Goal: Information Seeking & Learning: Learn about a topic

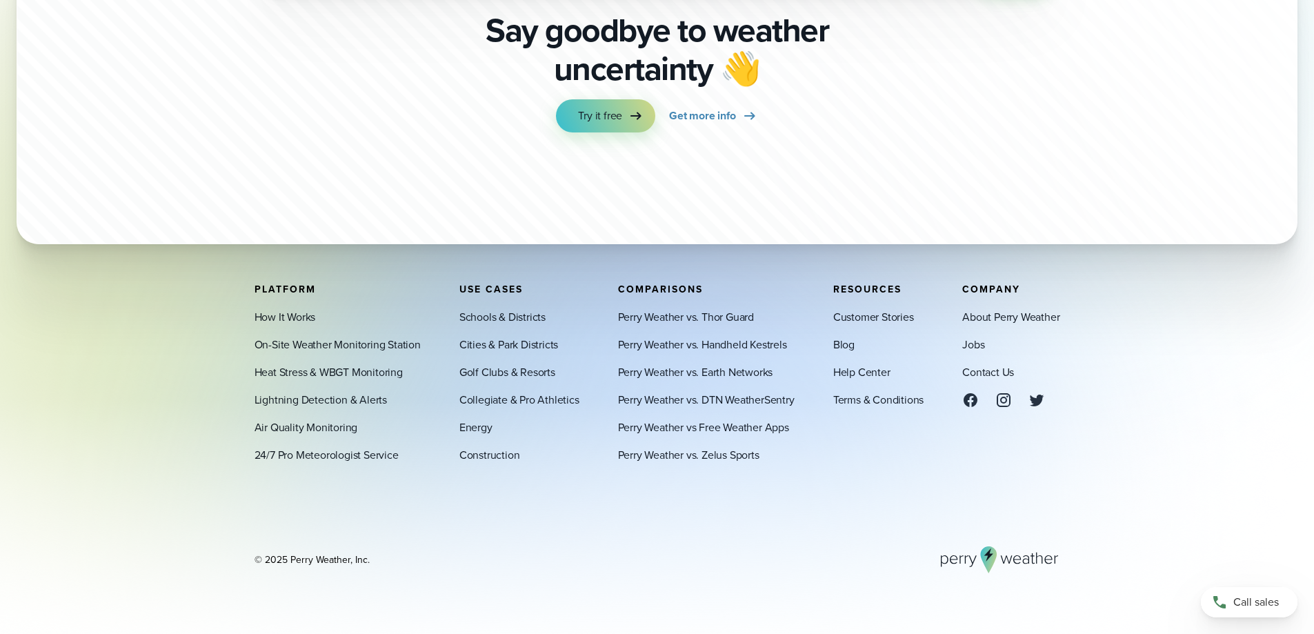
scroll to position [4849, 0]
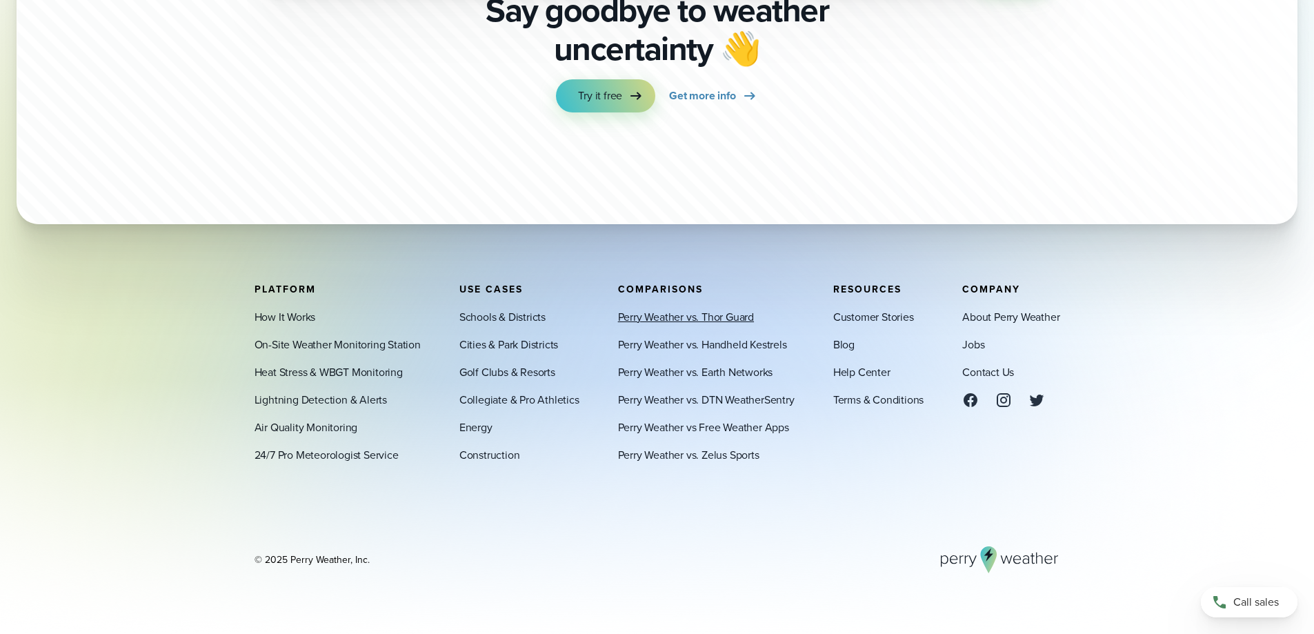
click at [635, 313] on link "Perry Weather vs. Thor Guard" at bounding box center [686, 316] width 136 height 17
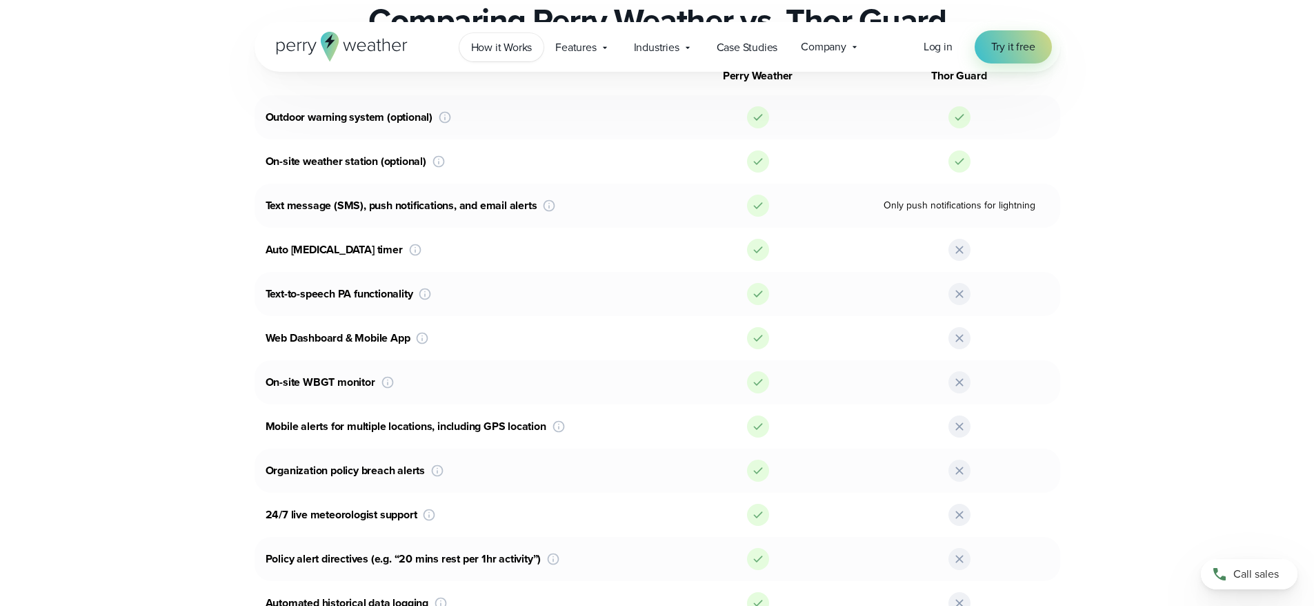
scroll to position [966, 0]
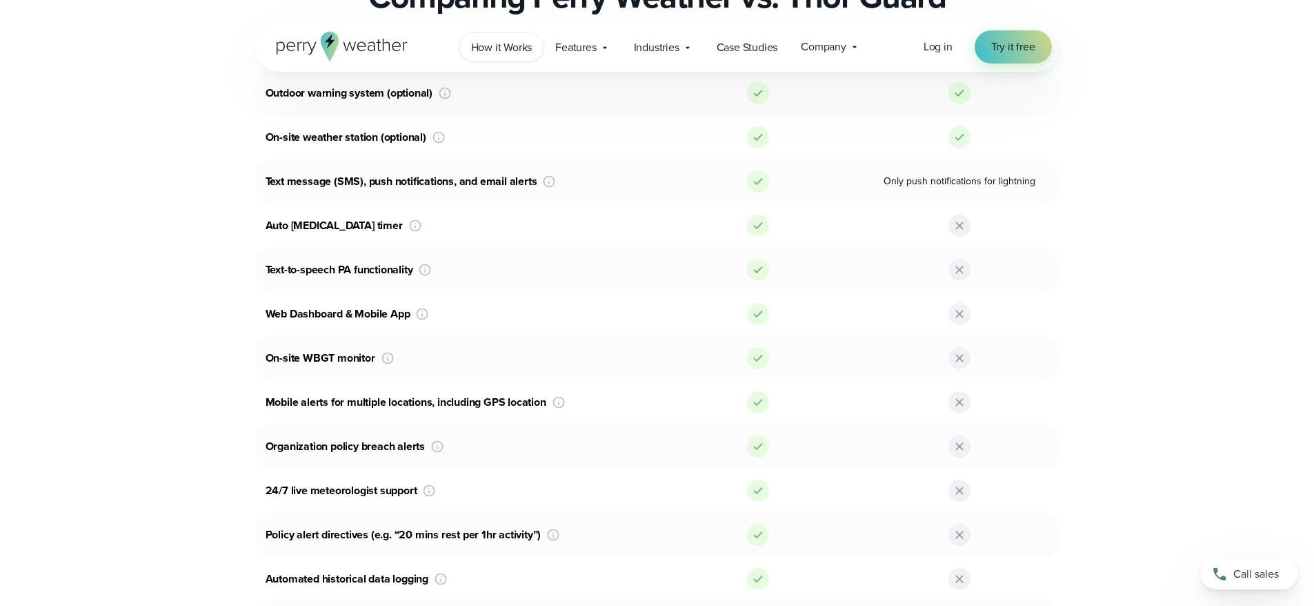
click at [498, 46] on span "How it Works" at bounding box center [501, 47] width 61 height 17
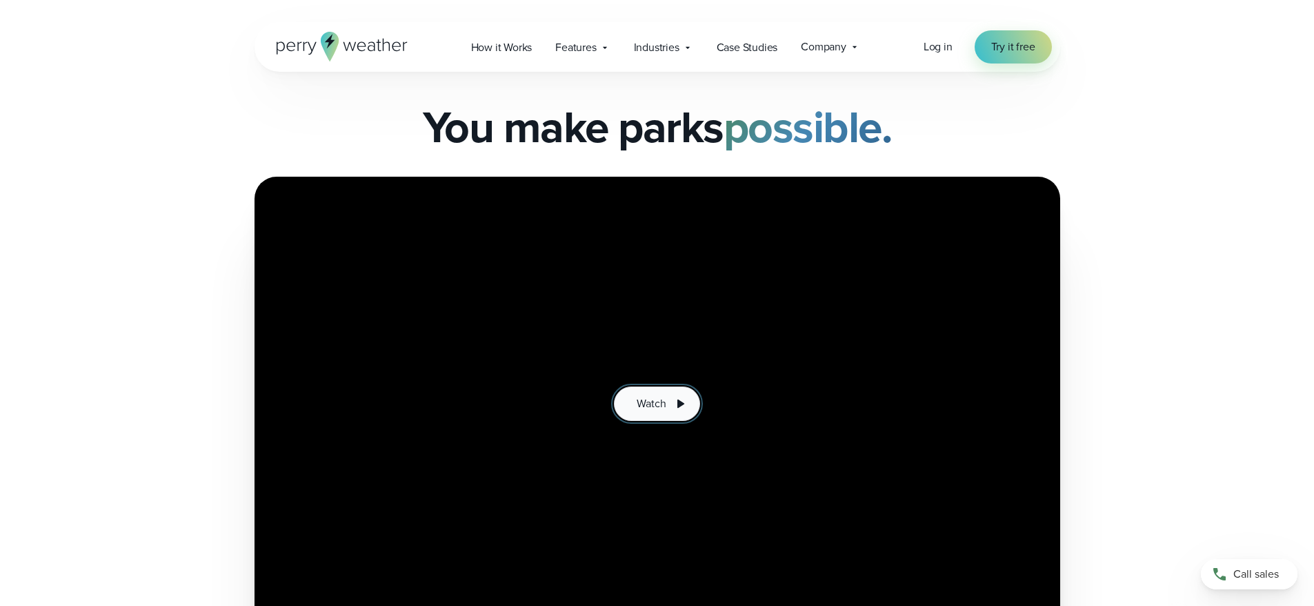
click at [633, 404] on button "Watch" at bounding box center [657, 403] width 86 height 34
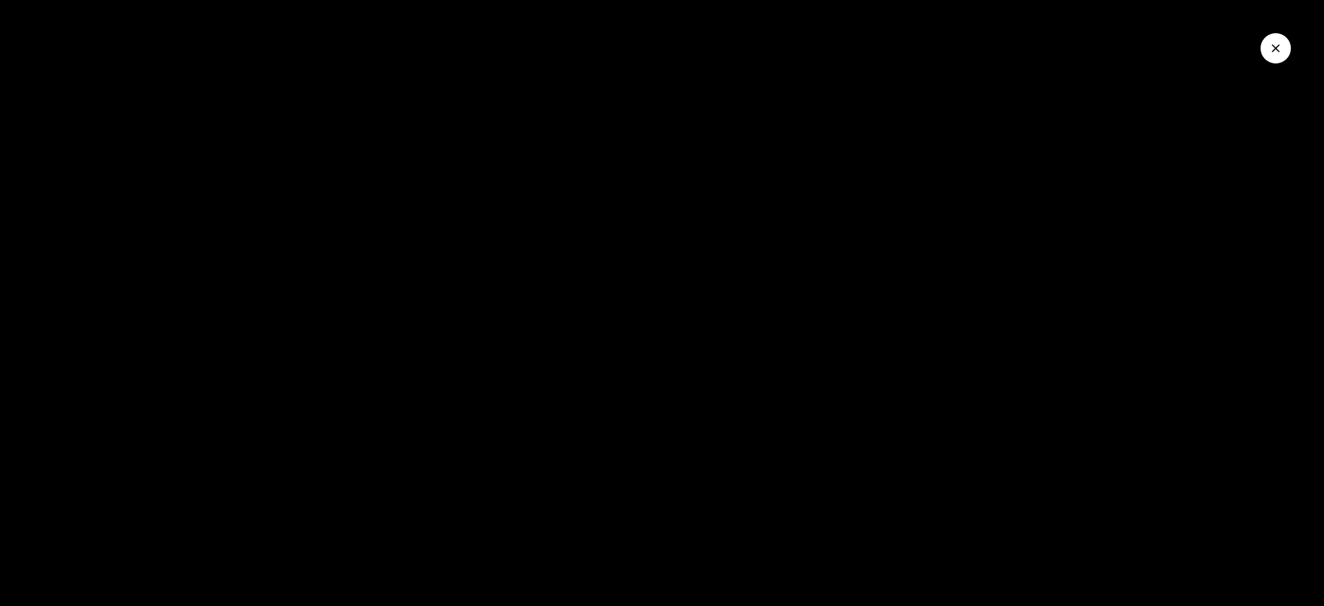
click at [960, 339] on div at bounding box center [662, 303] width 1324 height 606
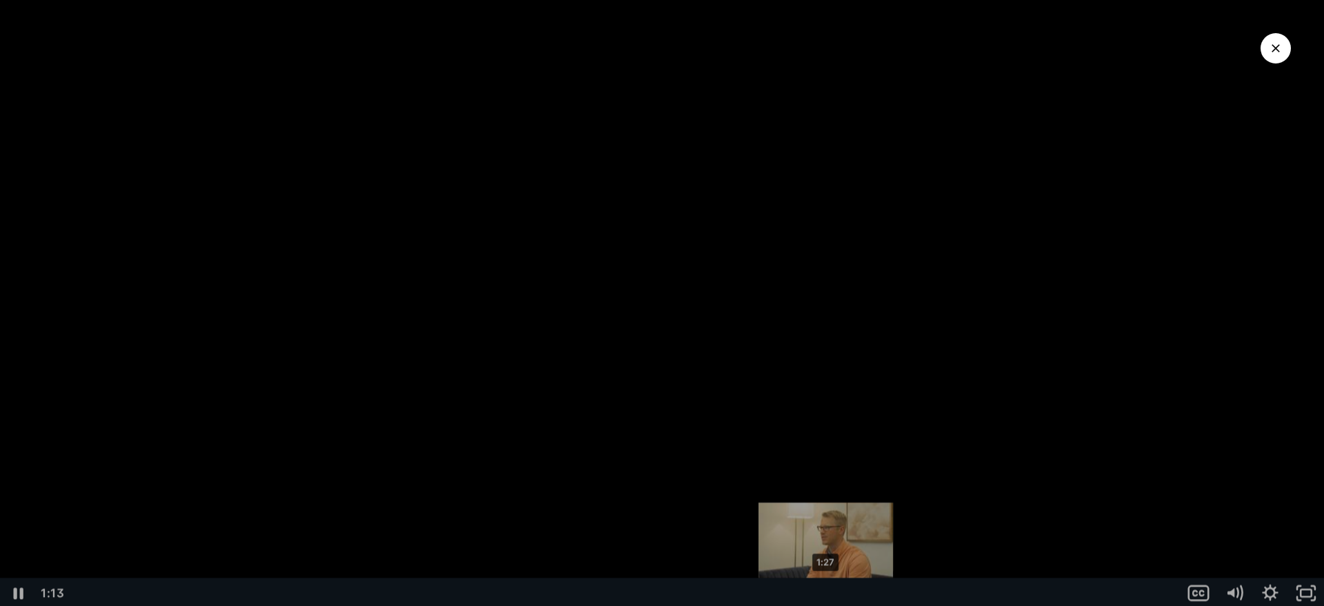
click at [826, 586] on div "1:27" at bounding box center [625, 590] width 1094 height 30
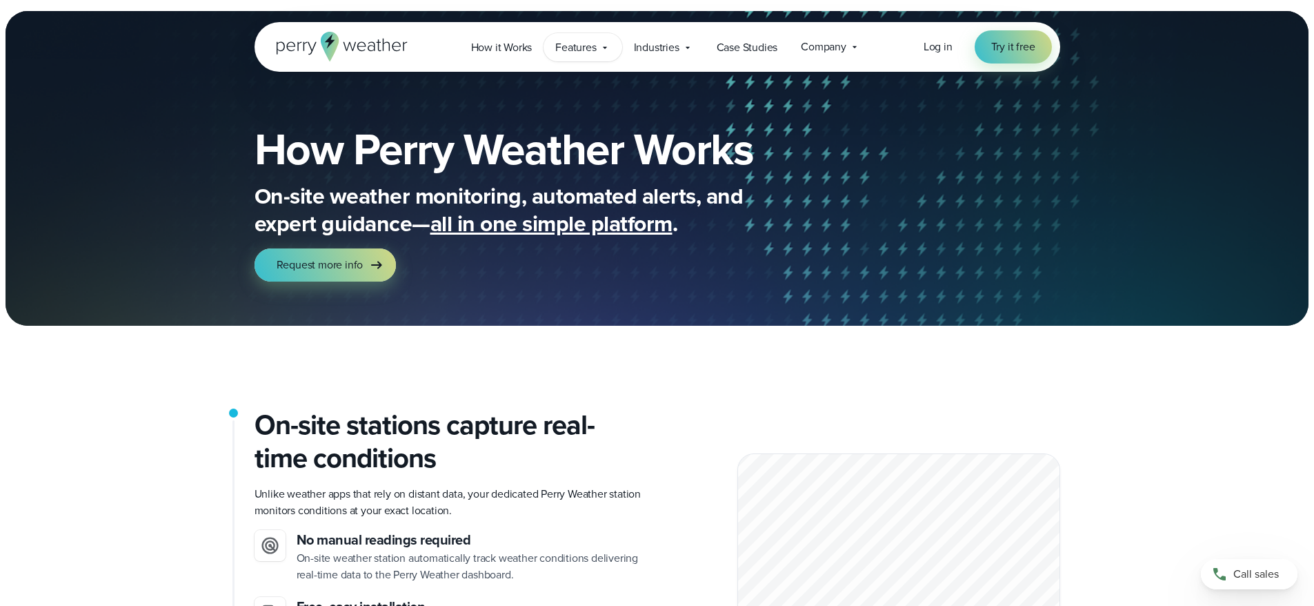
click at [600, 46] on icon at bounding box center [604, 47] width 11 height 11
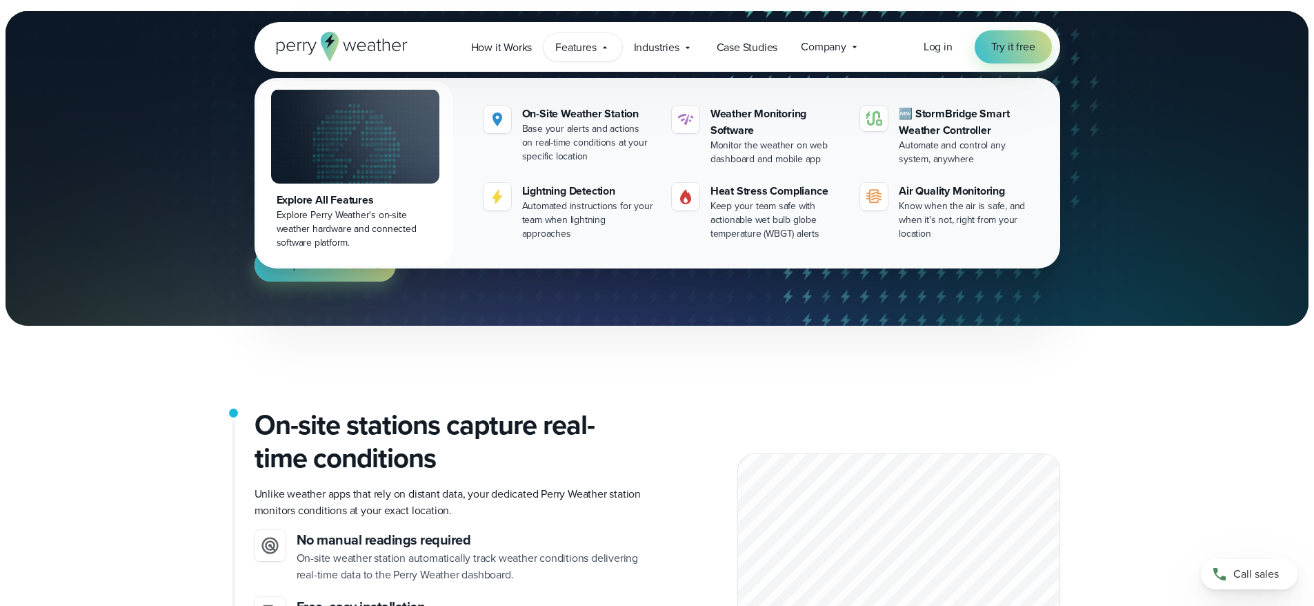
click at [590, 45] on span "Features" at bounding box center [575, 47] width 41 height 17
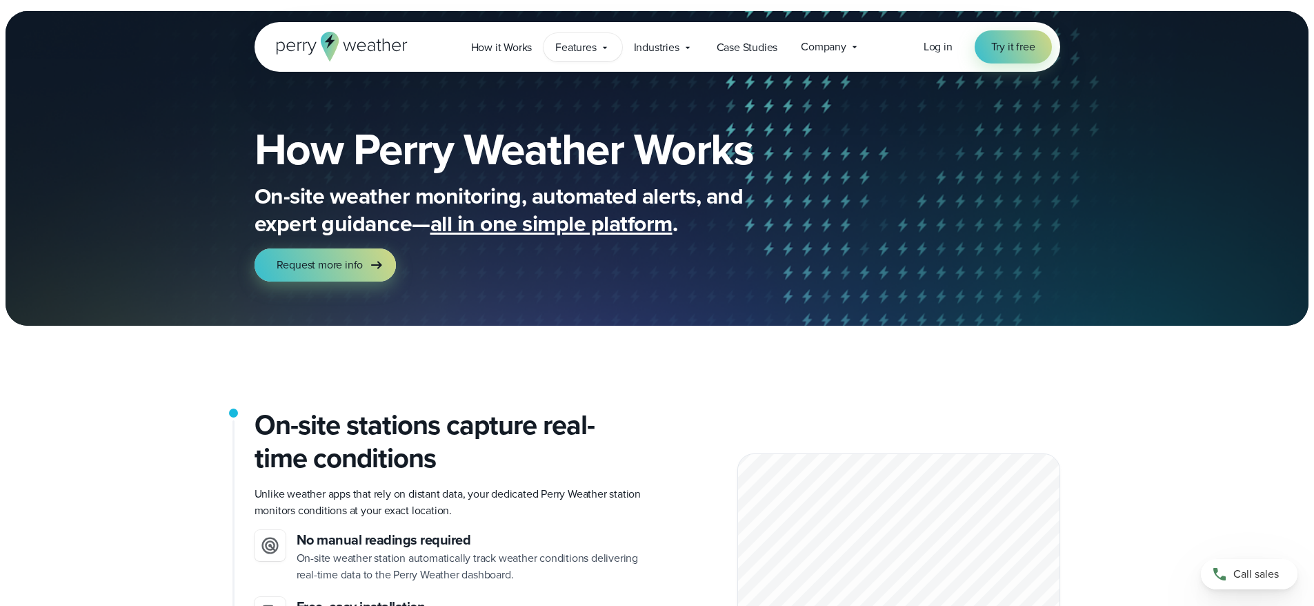
click at [575, 46] on span "Features" at bounding box center [575, 47] width 41 height 17
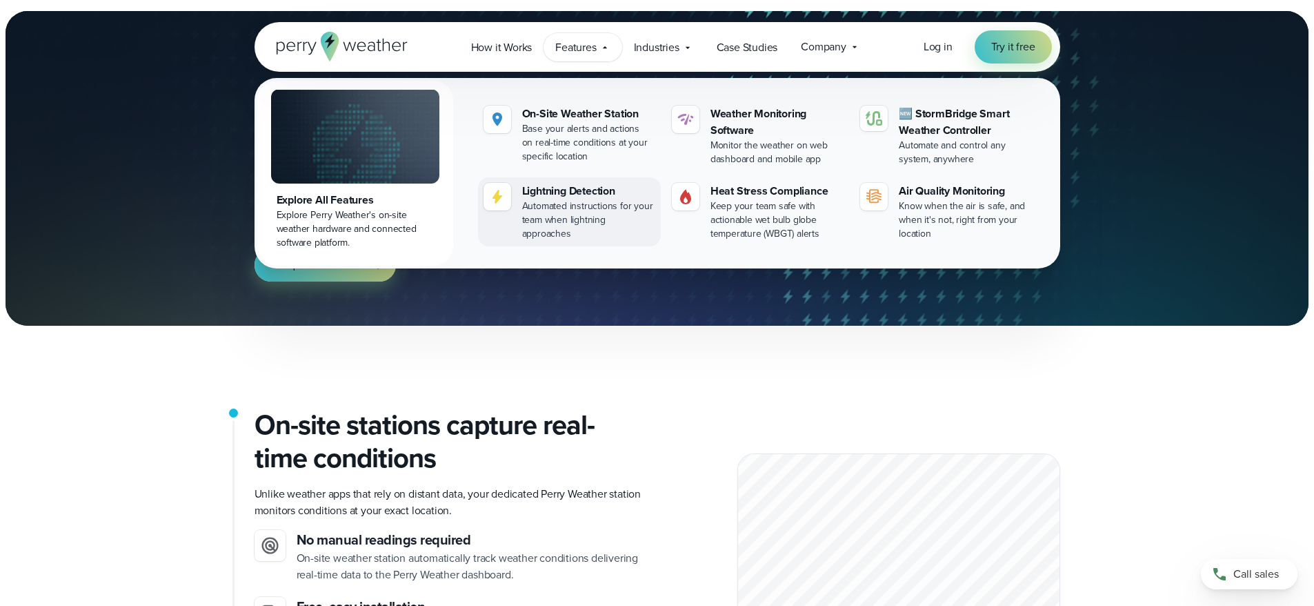
click at [608, 194] on div "Lightning Detection" at bounding box center [588, 191] width 133 height 17
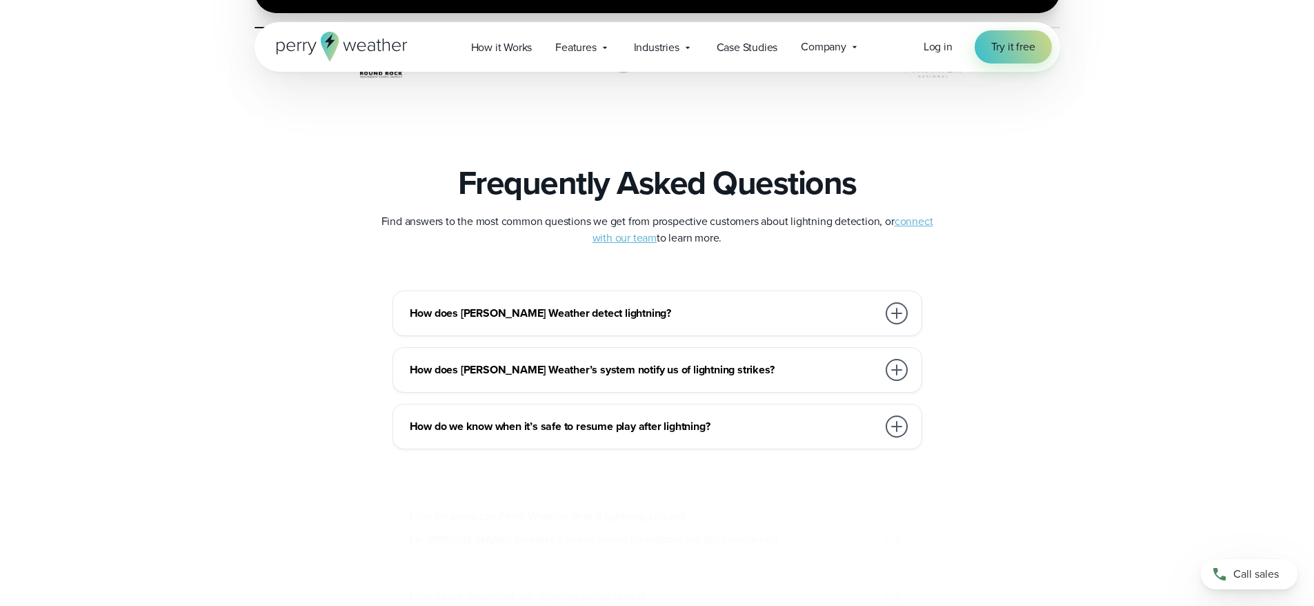
scroll to position [2897, 0]
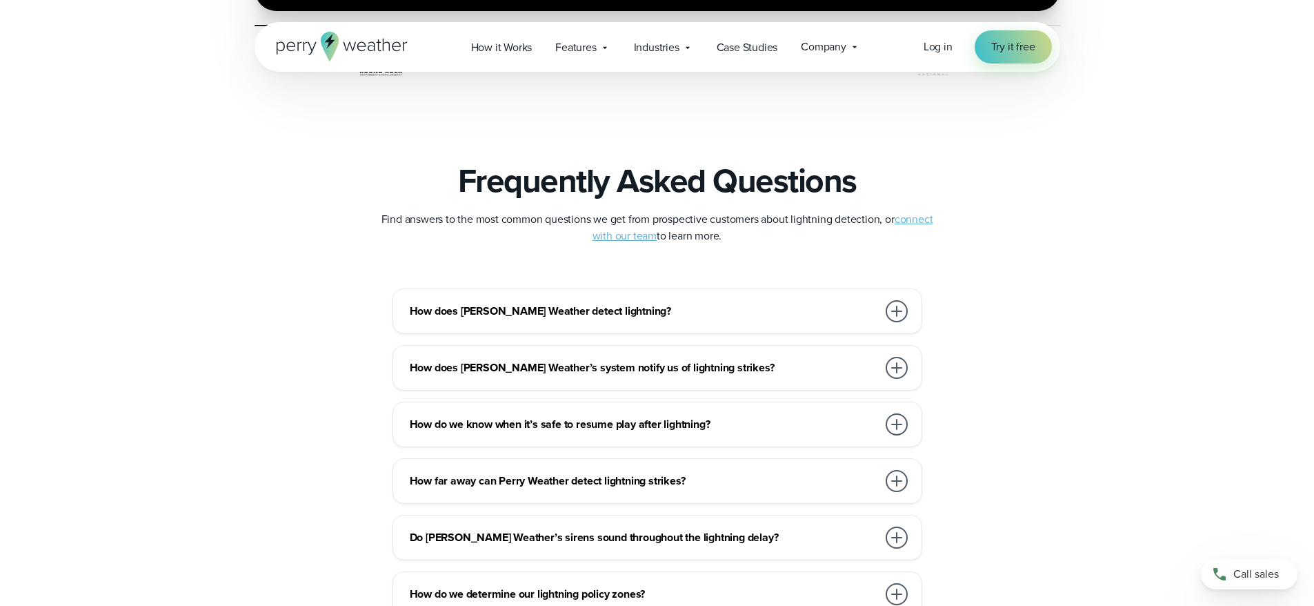
click at [702, 314] on h3 "How does Perry Weather detect lightning?" at bounding box center [644, 311] width 468 height 17
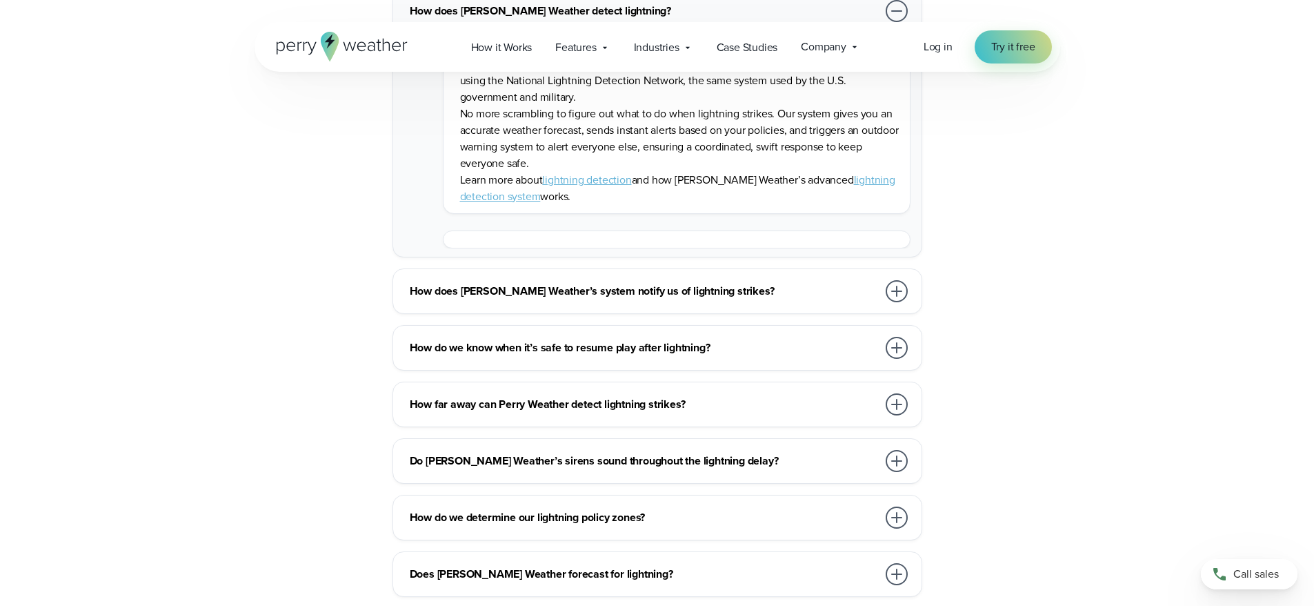
scroll to position [3242, 0]
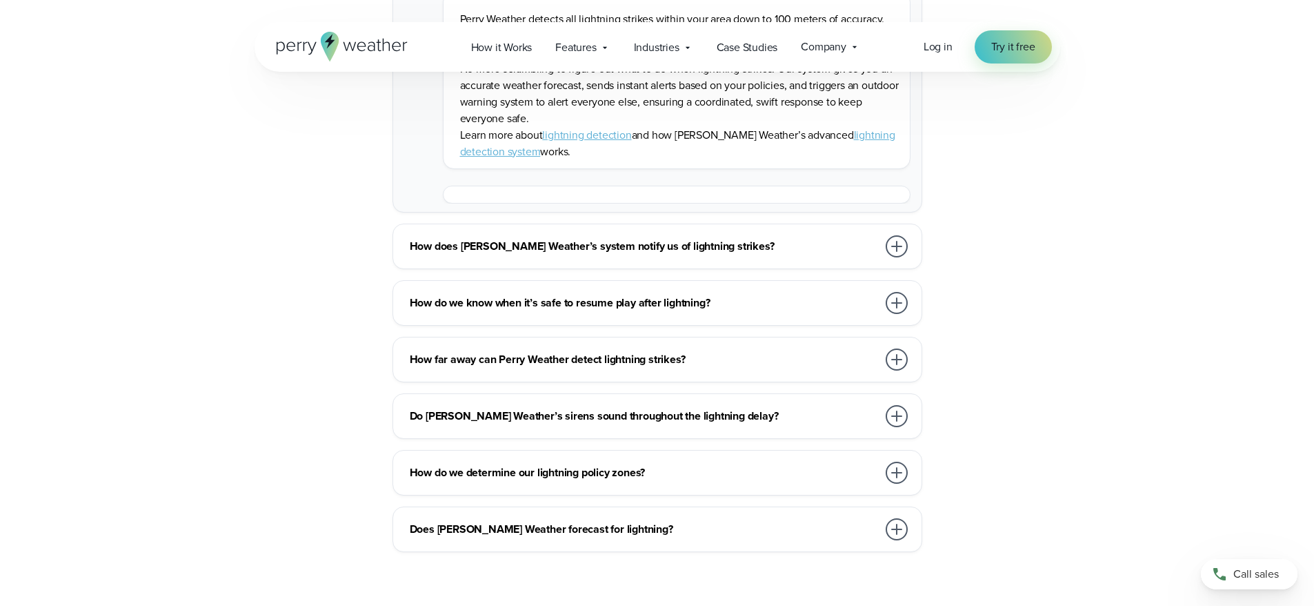
click at [650, 255] on div "How does Perry Weather’s system notify us of lightning strikes?" at bounding box center [660, 246] width 501 height 28
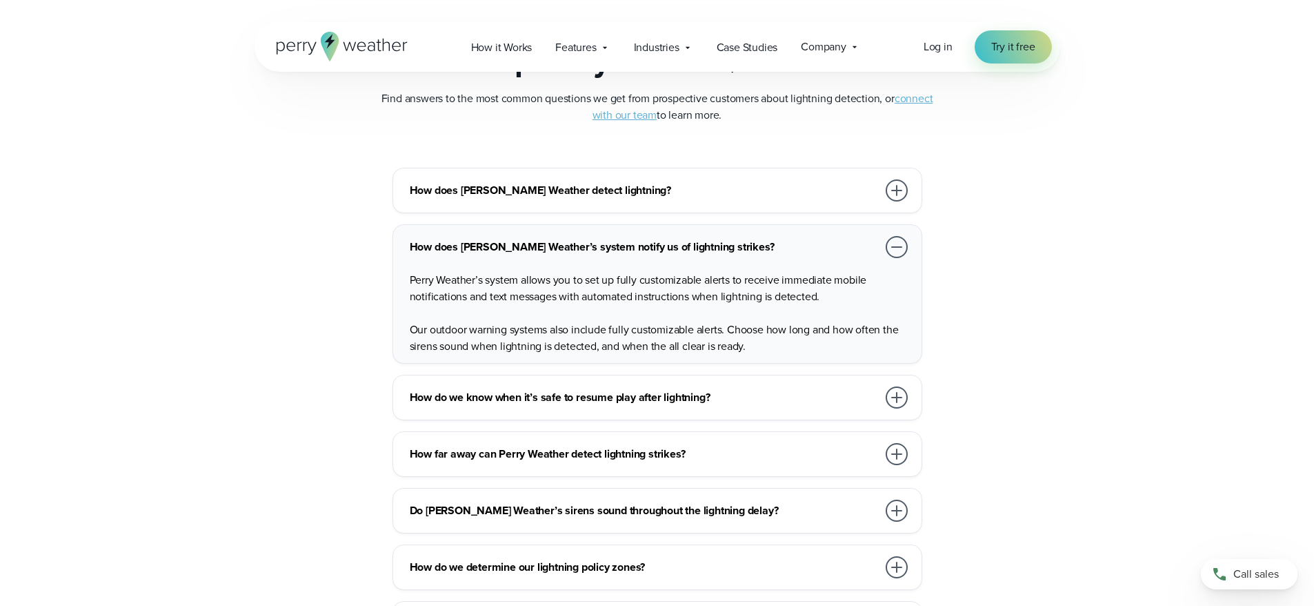
scroll to position [2966, 0]
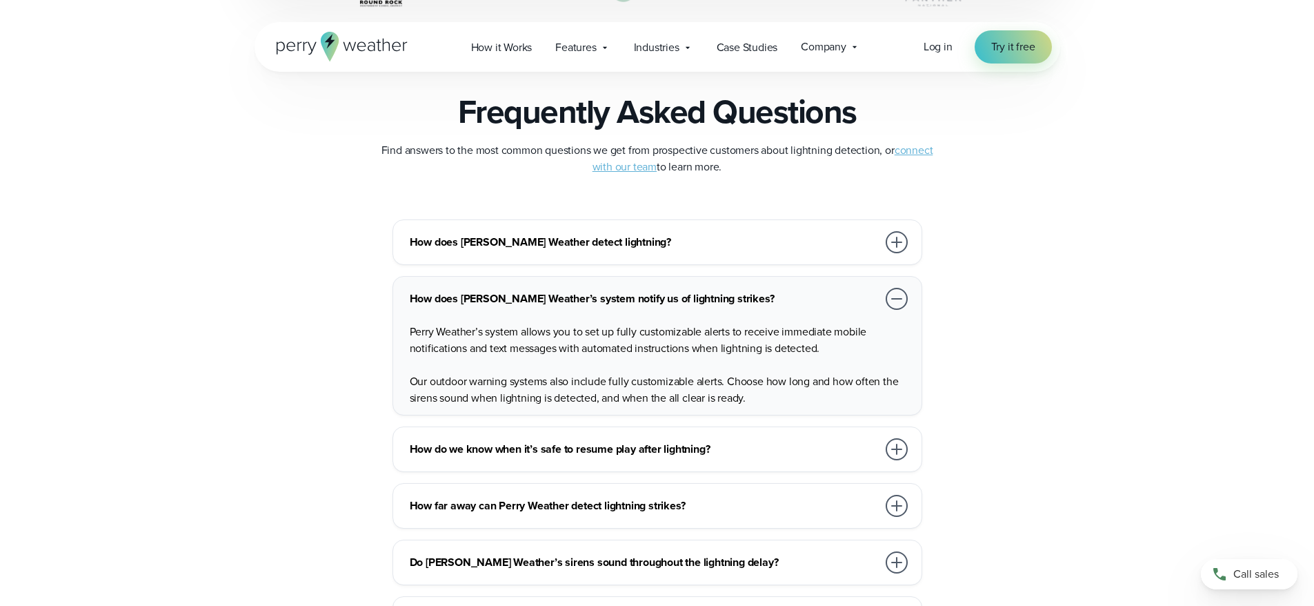
click at [906, 448] on div at bounding box center [897, 449] width 22 height 22
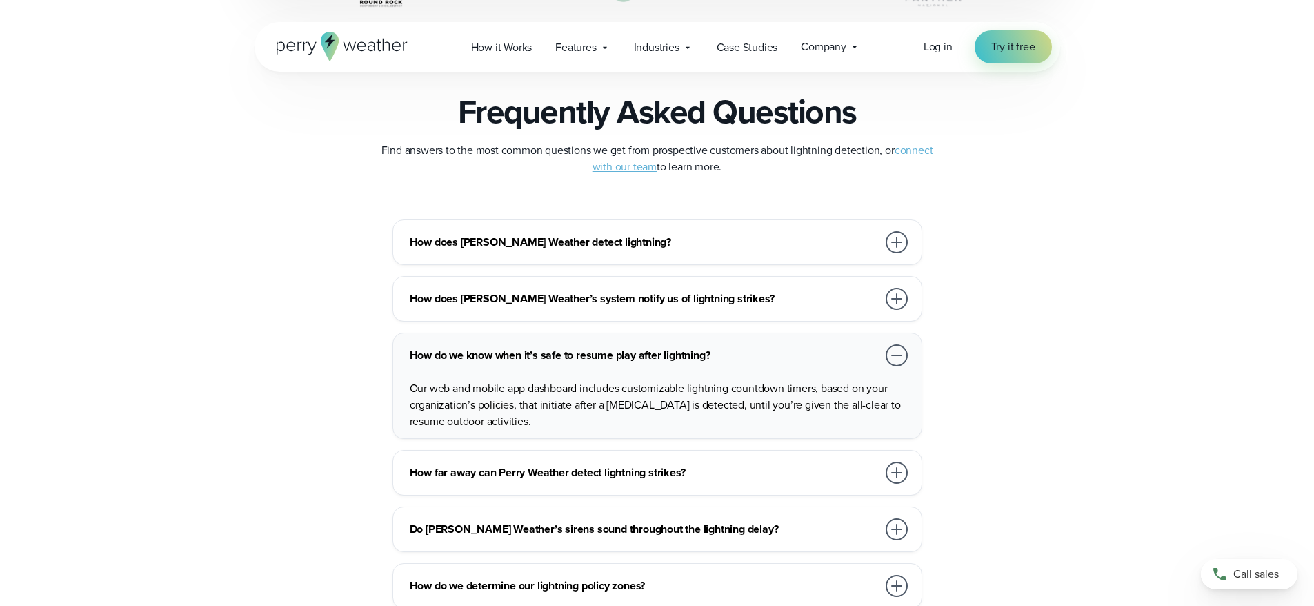
click at [900, 473] on div at bounding box center [897, 473] width 22 height 22
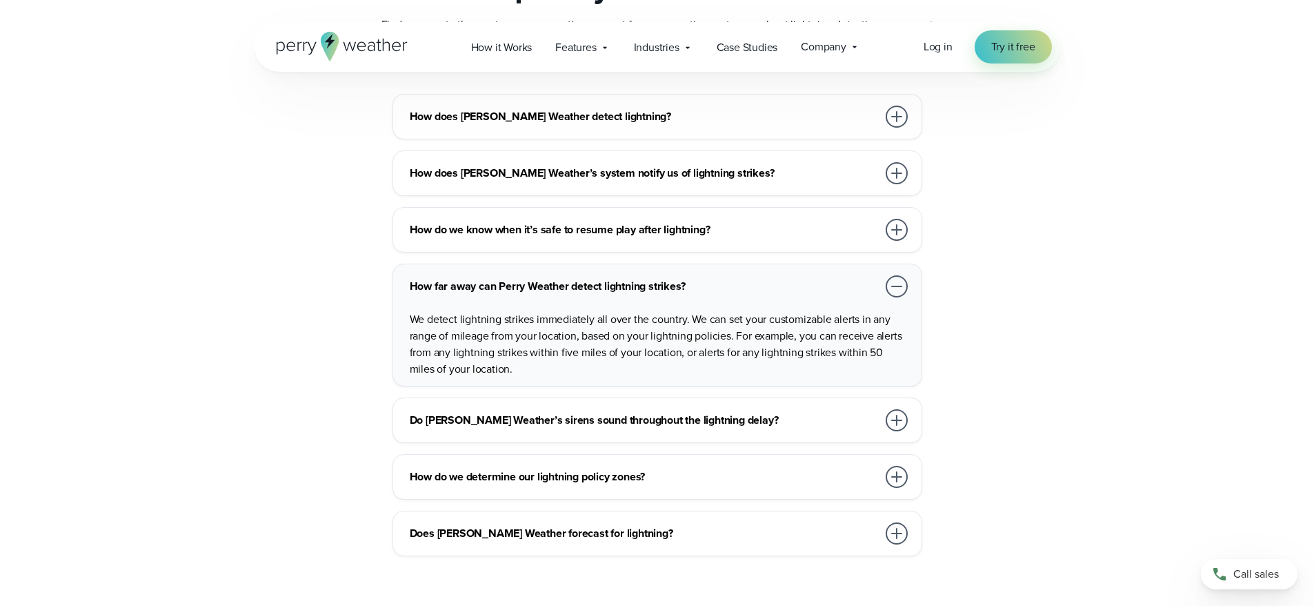
scroll to position [3104, 0]
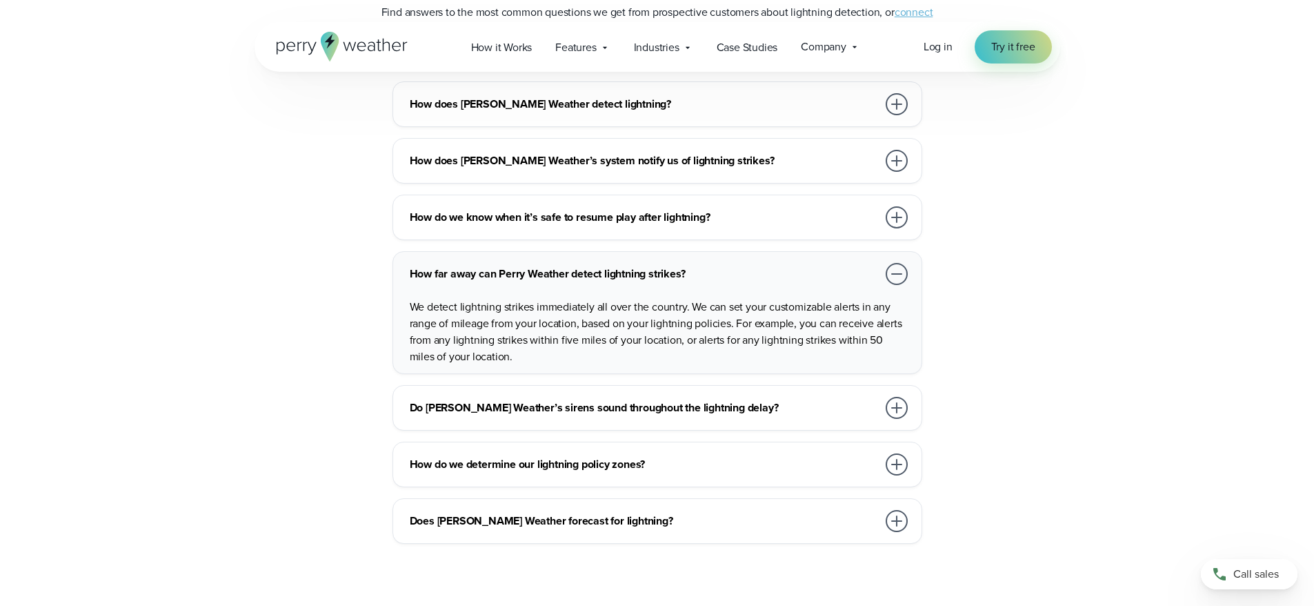
click at [744, 409] on h3 "Do Perry Weather’s sirens sound throughout the lightning delay?" at bounding box center [644, 407] width 468 height 17
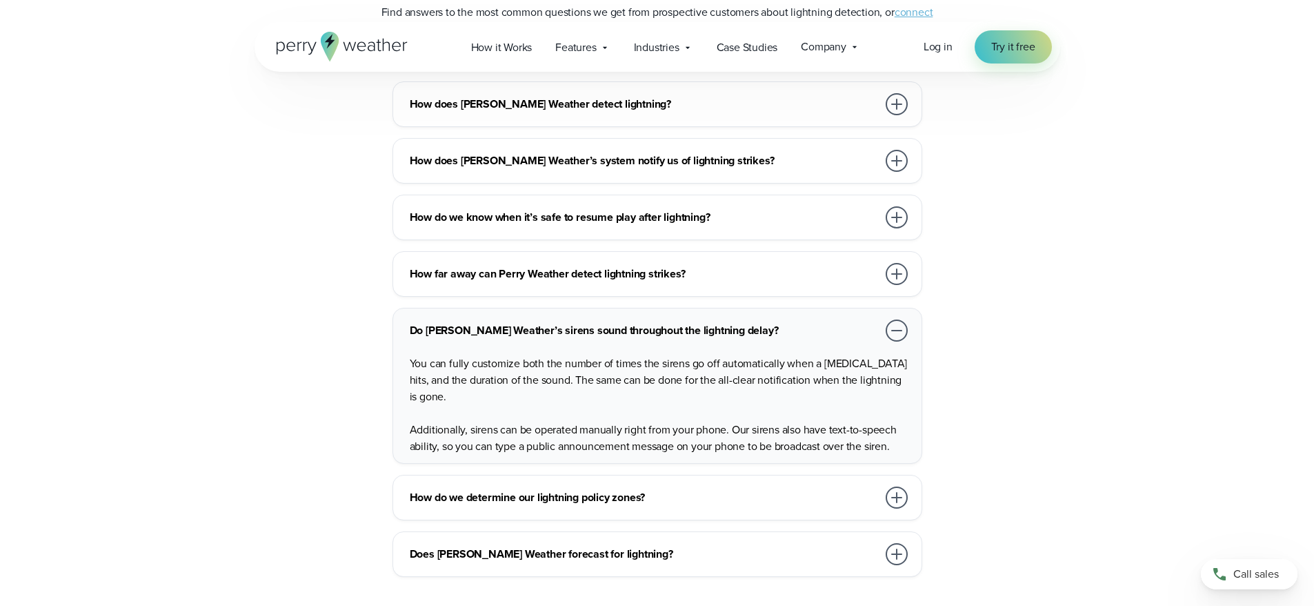
click at [748, 490] on h3 "How do we determine our lightning policy zones?" at bounding box center [644, 497] width 468 height 17
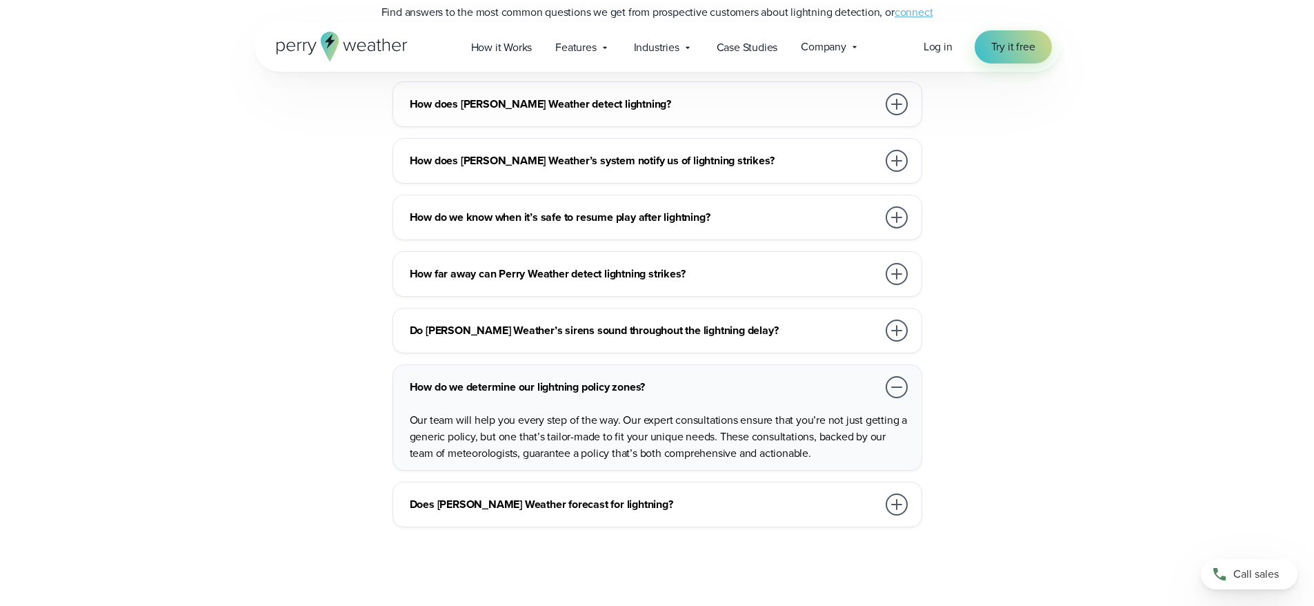
click at [800, 498] on h3 "Does Perry Weather forecast for lightning?" at bounding box center [644, 504] width 468 height 17
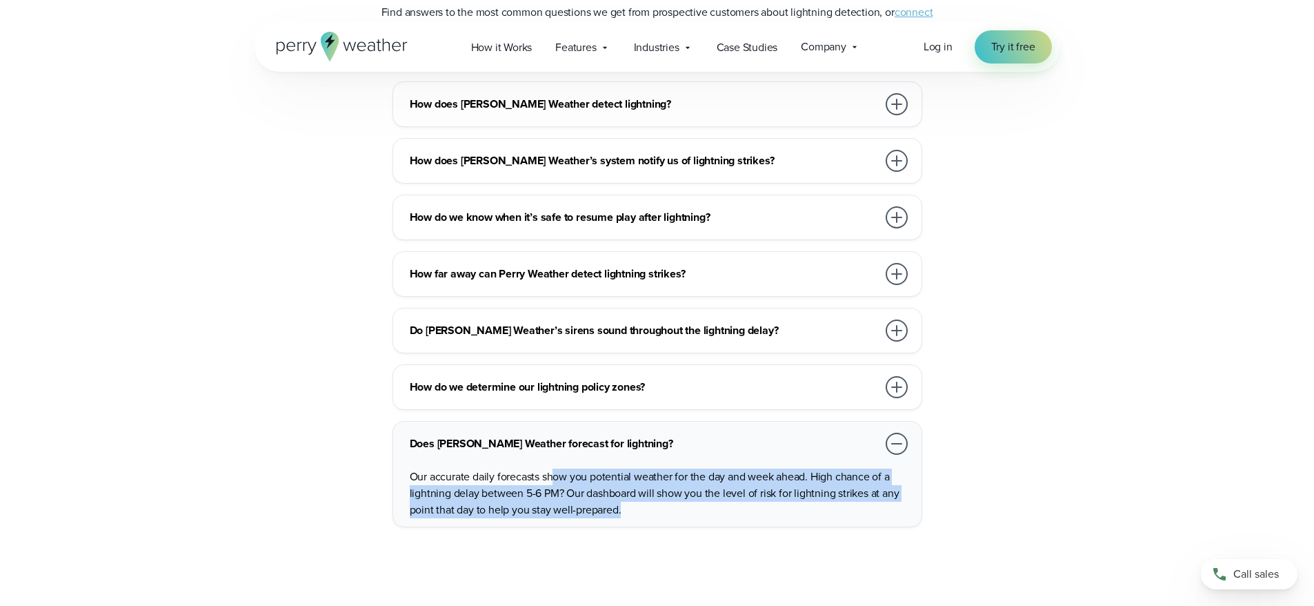
drag, startPoint x: 576, startPoint y: 479, endPoint x: 862, endPoint y: 513, distance: 287.6
click at [862, 513] on p "Our accurate daily forecasts show you potential weather for the day and week ah…" at bounding box center [660, 493] width 501 height 50
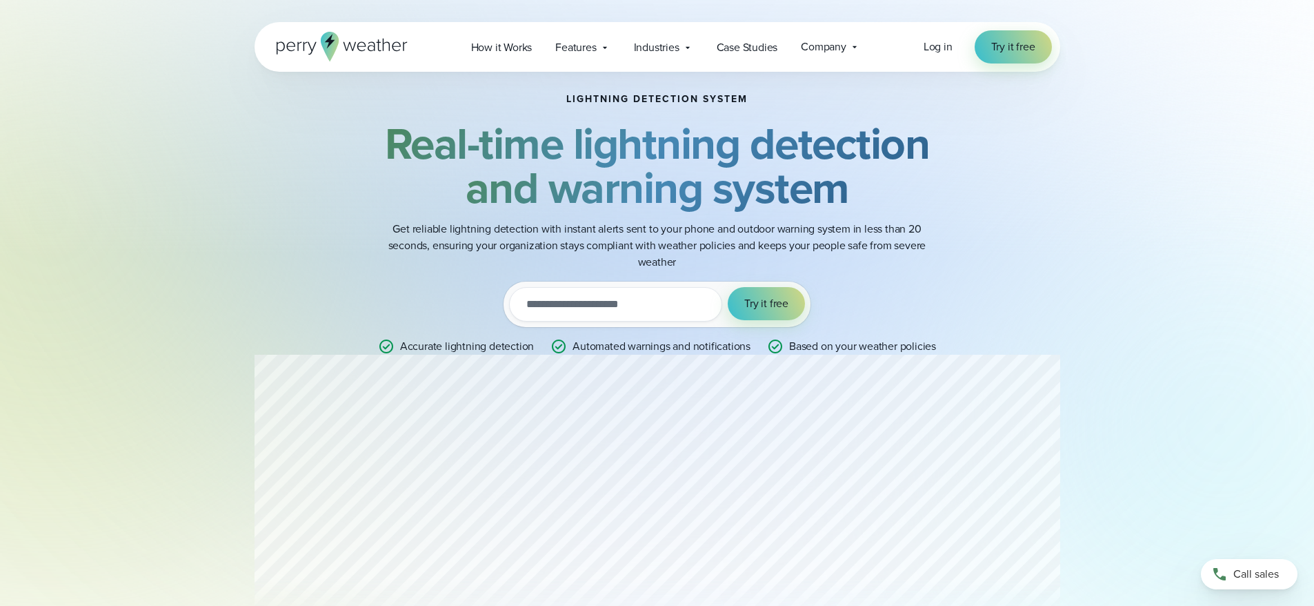
scroll to position [0, 0]
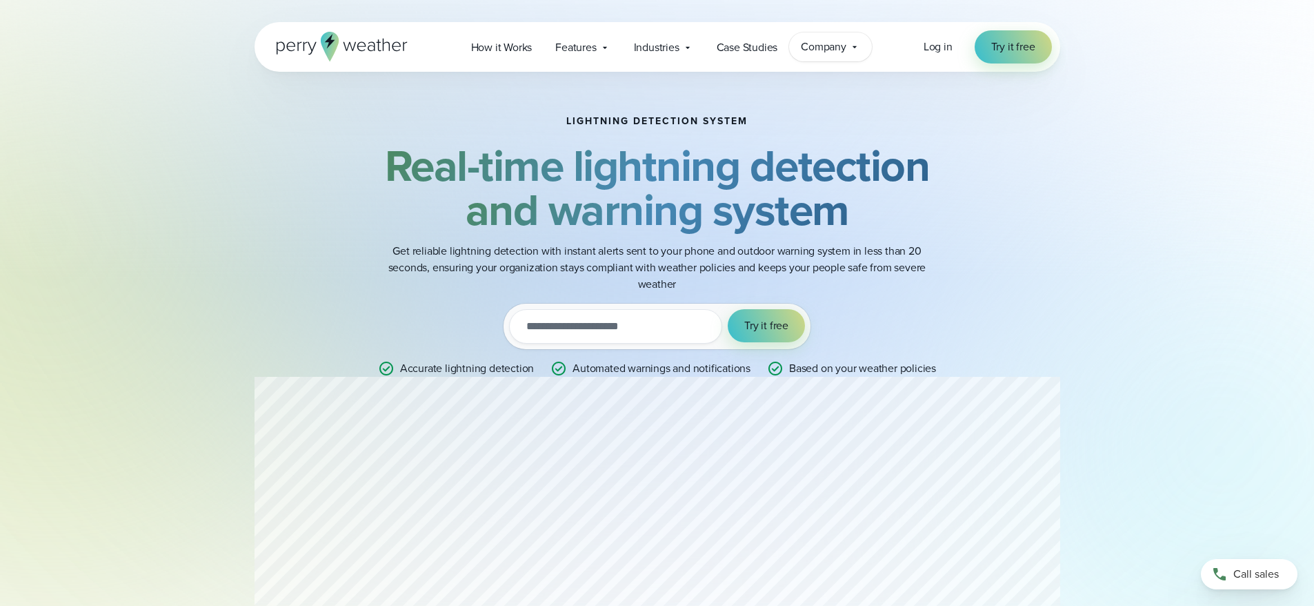
click at [846, 46] on span "Company" at bounding box center [824, 47] width 46 height 17
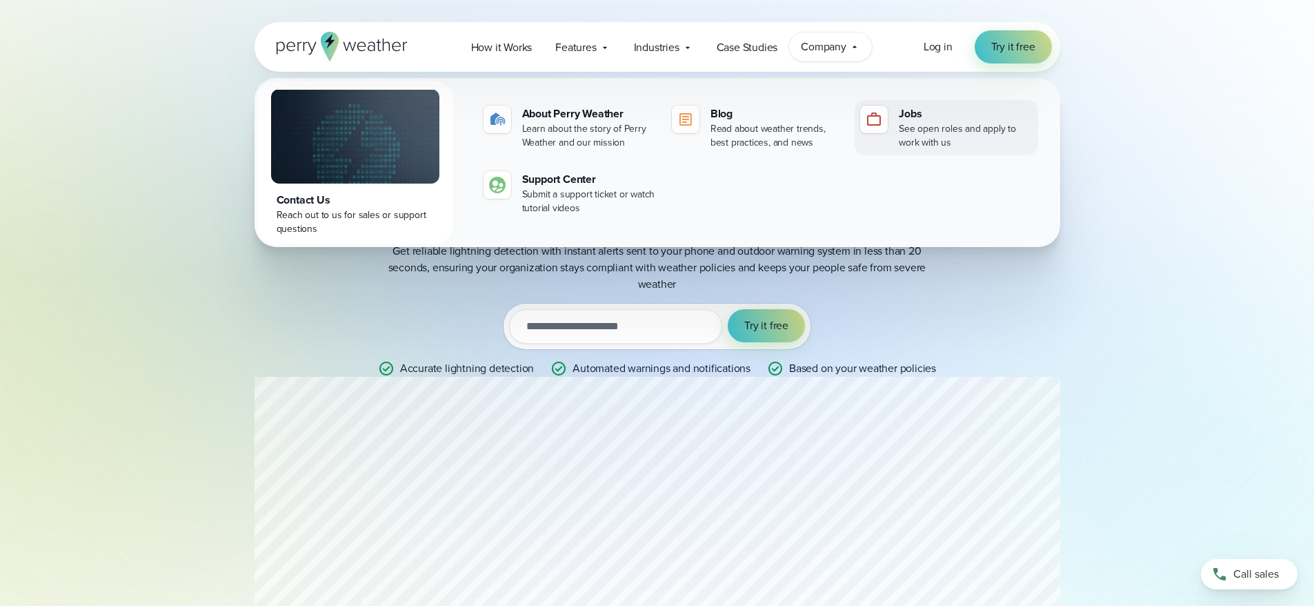
click at [906, 124] on div "See open roles and apply to work with us" at bounding box center [965, 136] width 133 height 28
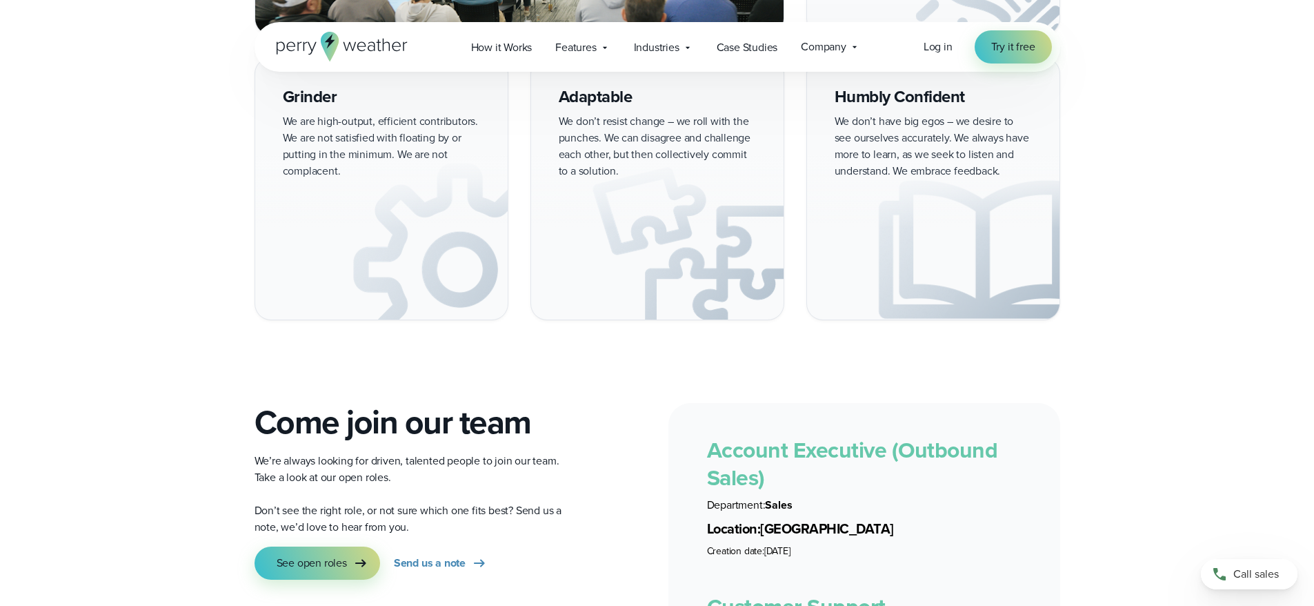
scroll to position [2001, 0]
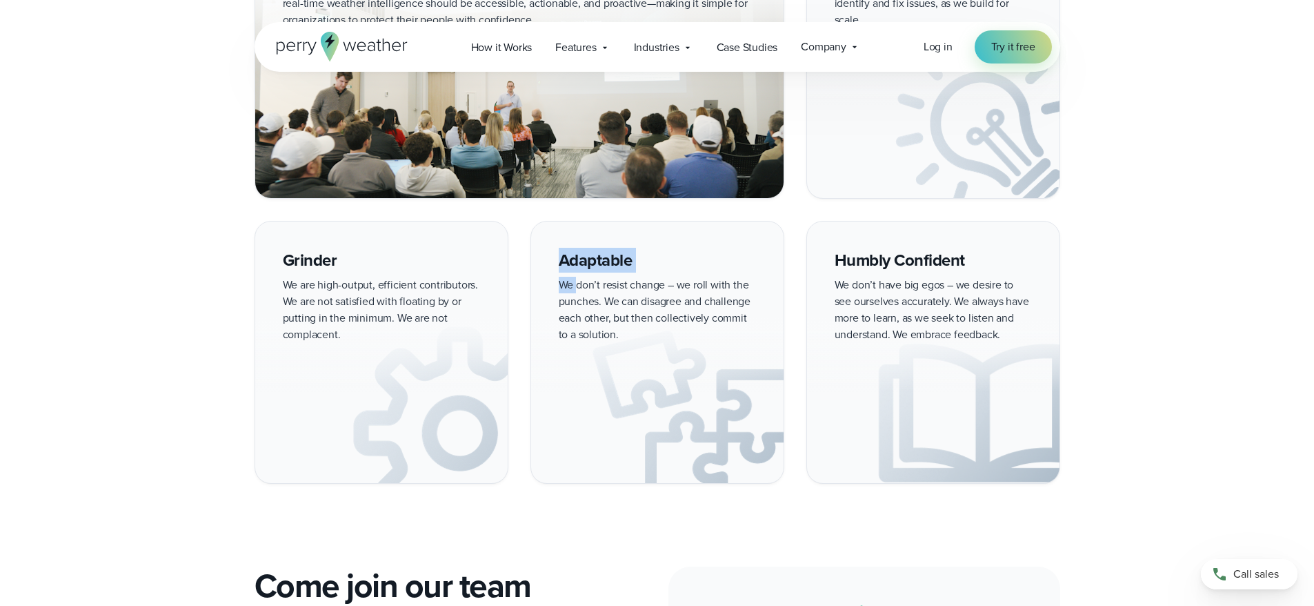
drag, startPoint x: 581, startPoint y: 265, endPoint x: 752, endPoint y: 310, distance: 176.9
click at [752, 310] on div "Adaptable We don’t resist change – we roll with the punches. We can disagree an…" at bounding box center [657, 352] width 254 height 262
click at [736, 318] on img at bounding box center [657, 400] width 252 height 165
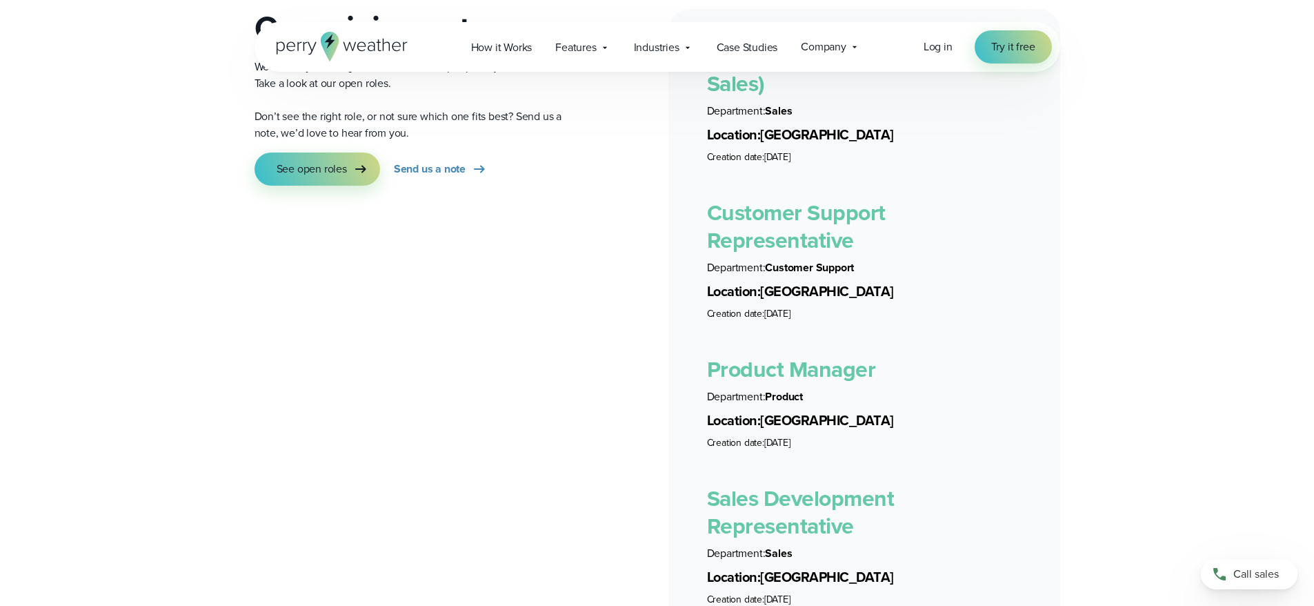
scroll to position [2345, 0]
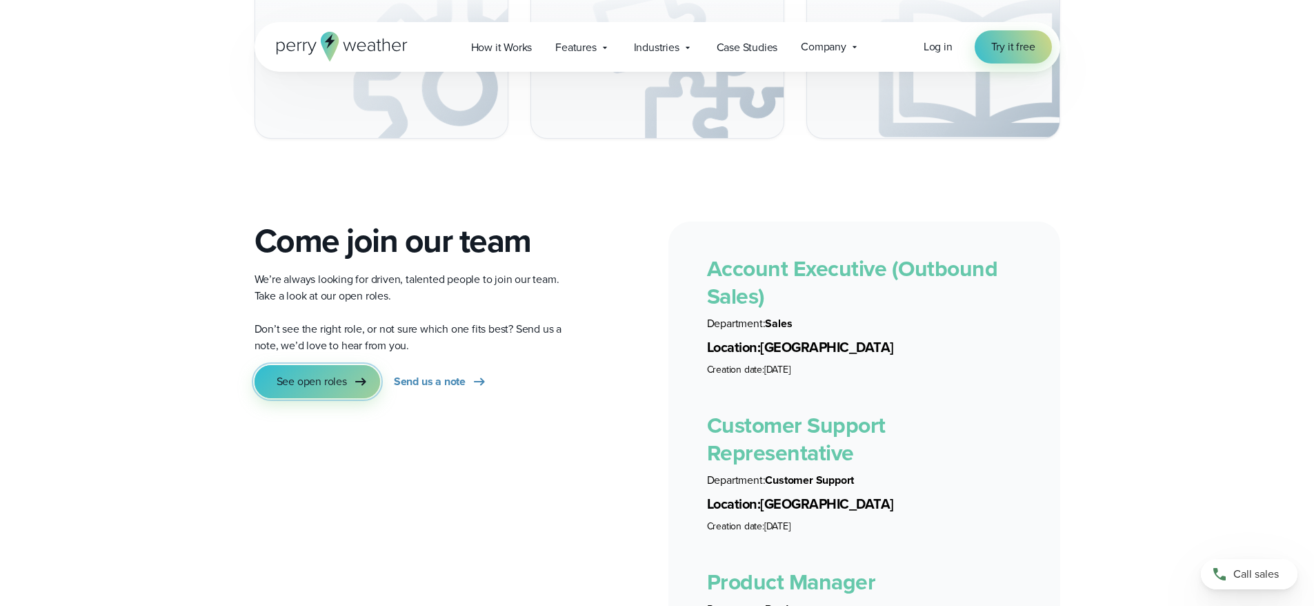
click at [290, 373] on span "See open roles" at bounding box center [312, 381] width 70 height 17
